Goal: Check status

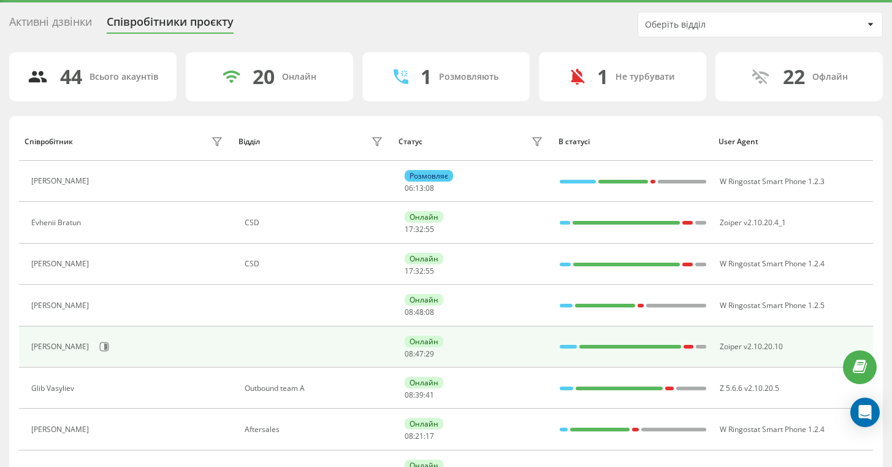
scroll to position [63, 0]
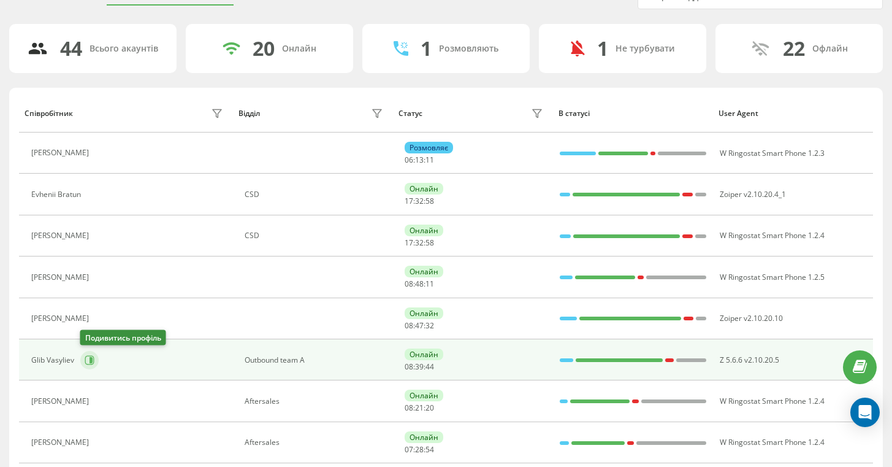
click at [94, 356] on icon at bounding box center [90, 360] width 10 height 10
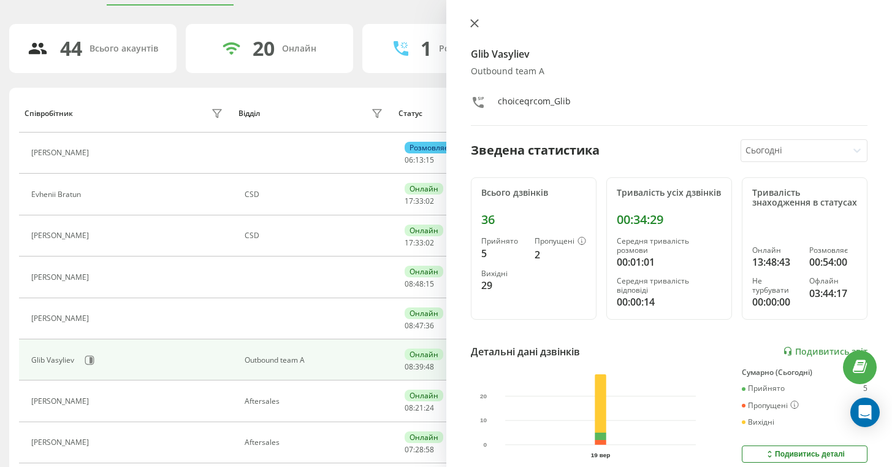
click at [469, 21] on button at bounding box center [475, 24] width 16 height 12
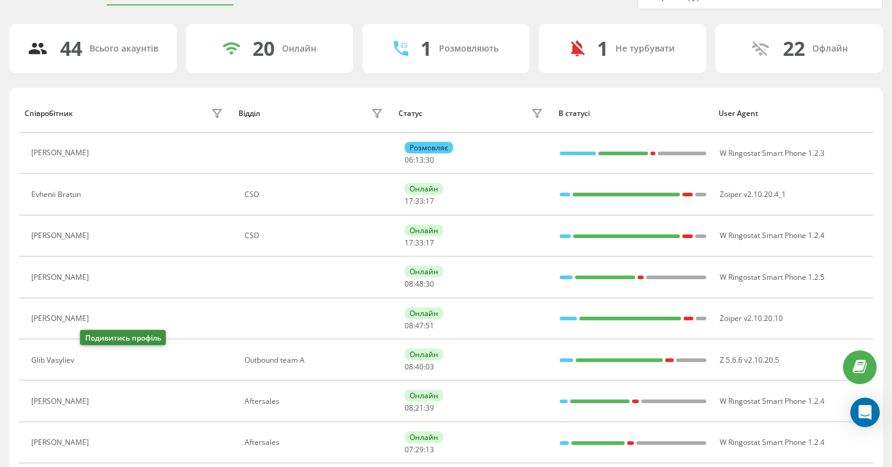
click at [90, 358] on icon at bounding box center [89, 360] width 3 height 6
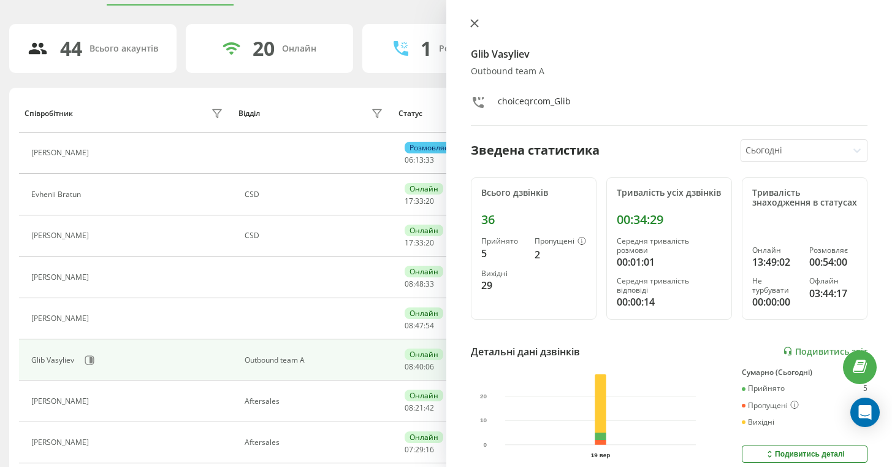
click at [470, 21] on icon at bounding box center [474, 23] width 9 height 9
